Goal: Information Seeking & Learning: Understand process/instructions

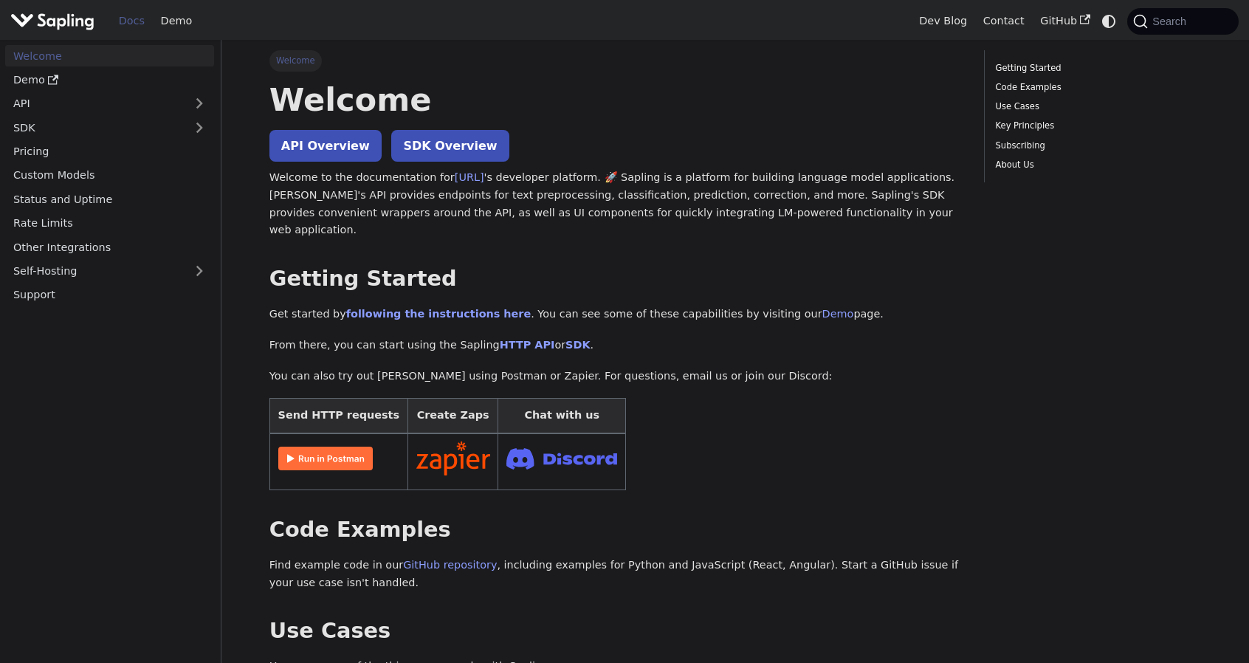
click at [1045, 182] on ul "Getting Started Code Examples Use Cases Key Principles Subscribing About Us" at bounding box center [1092, 116] width 217 height 132
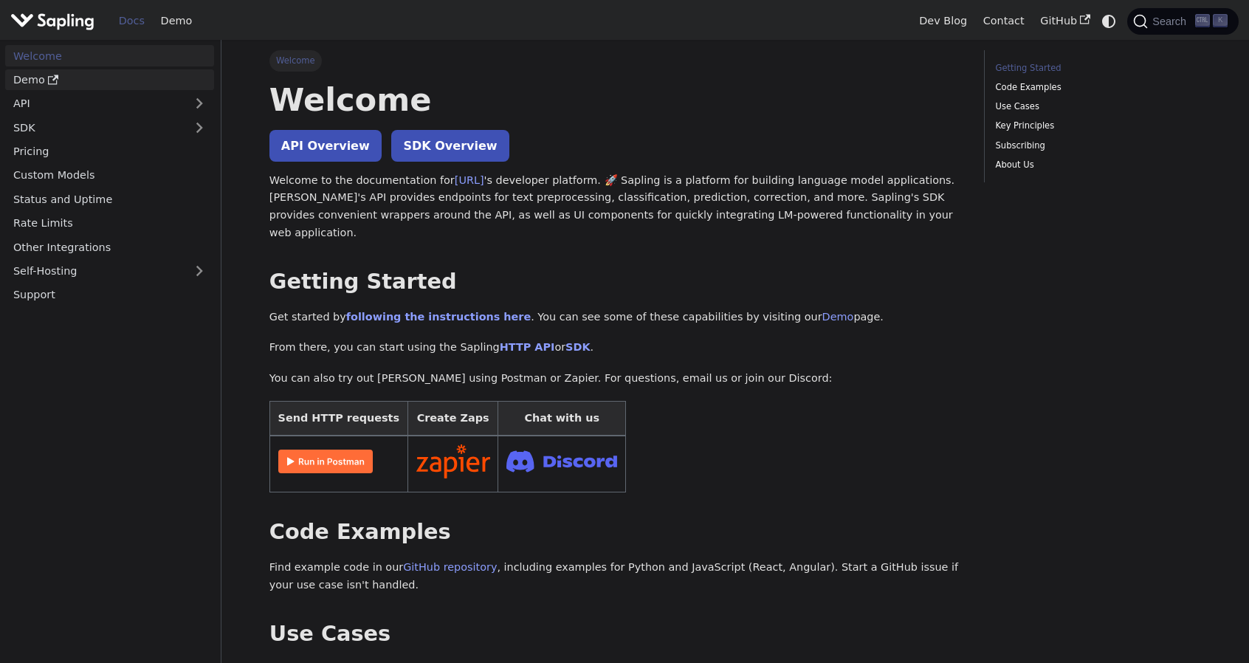
click at [35, 85] on link "Demo" at bounding box center [109, 79] width 209 height 21
click at [399, 317] on link "following the instructions here" at bounding box center [438, 317] width 185 height 12
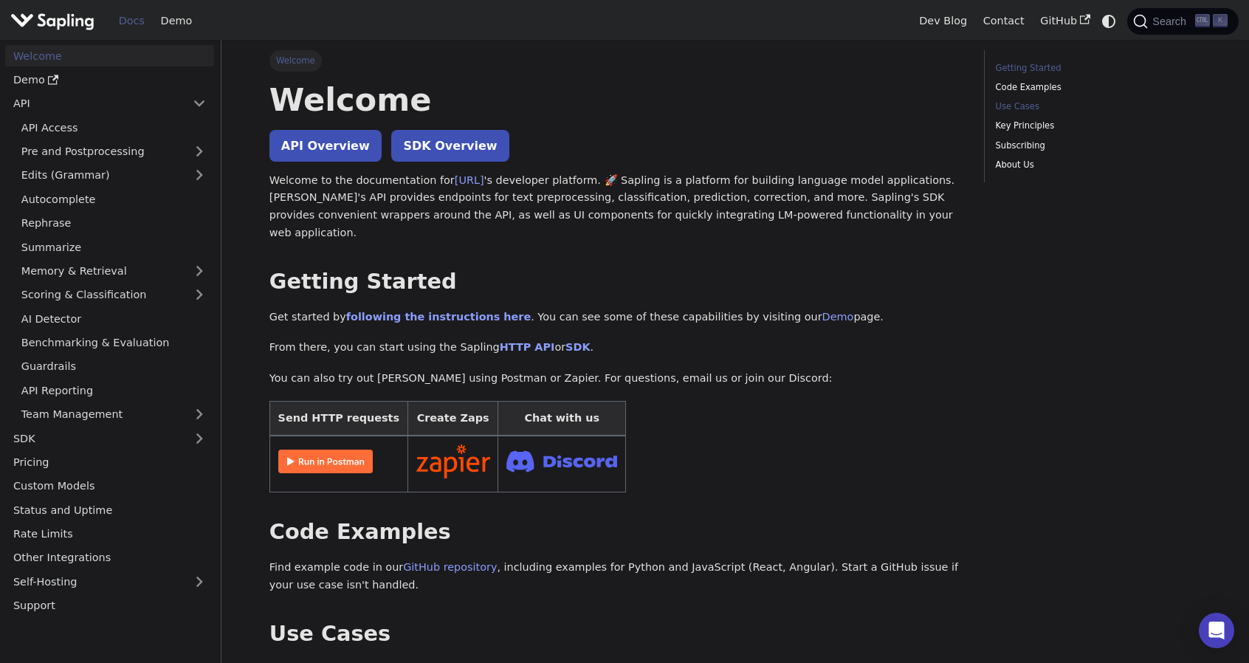
click at [1024, 108] on link "Use Cases" at bounding box center [1096, 107] width 200 height 14
